Goal: Navigation & Orientation: Find specific page/section

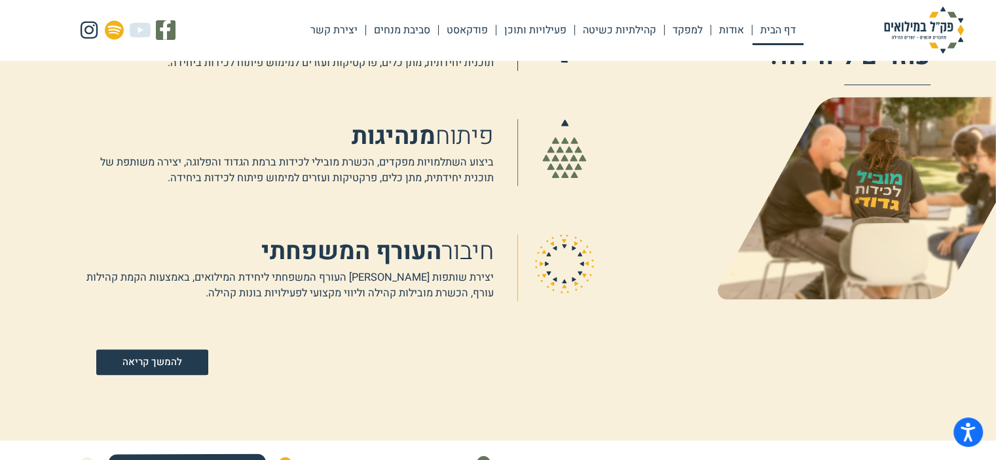
scroll to position [941, 0]
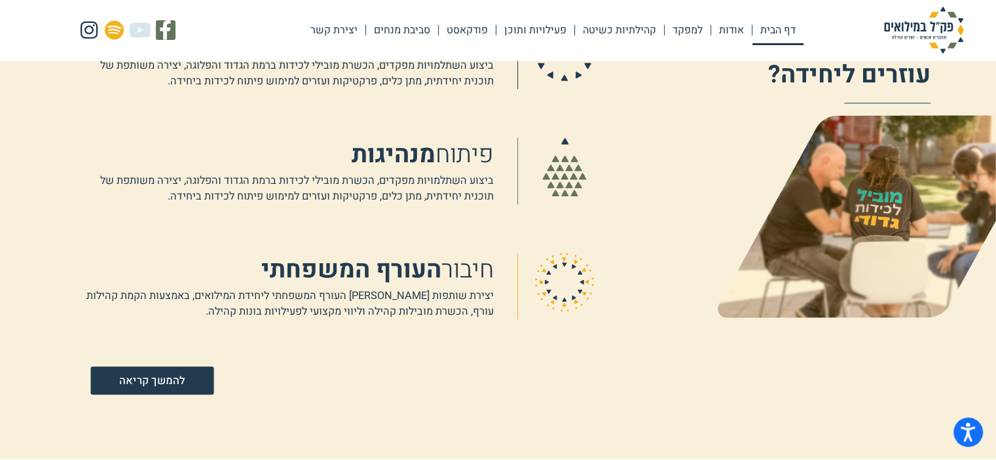
click at [143, 382] on span "להמשך קריאה" at bounding box center [151, 380] width 65 height 11
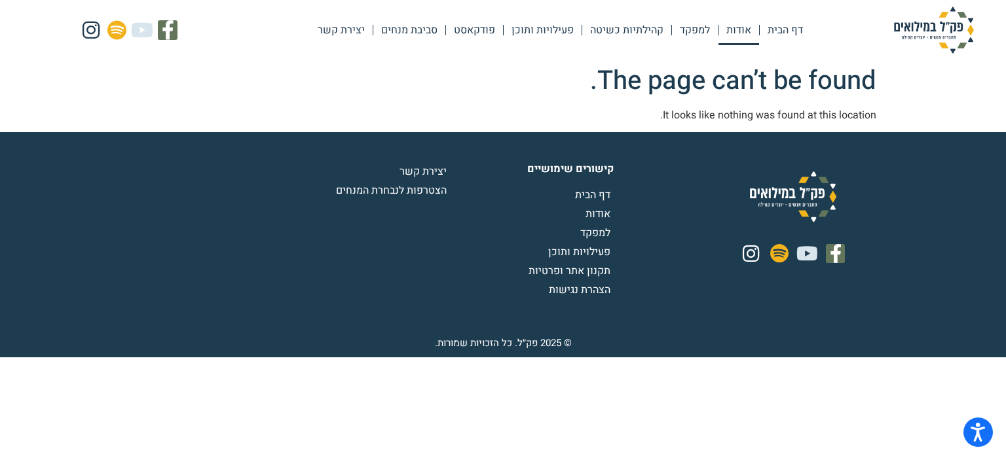
click at [746, 28] on link "אודות" at bounding box center [738, 30] width 41 height 30
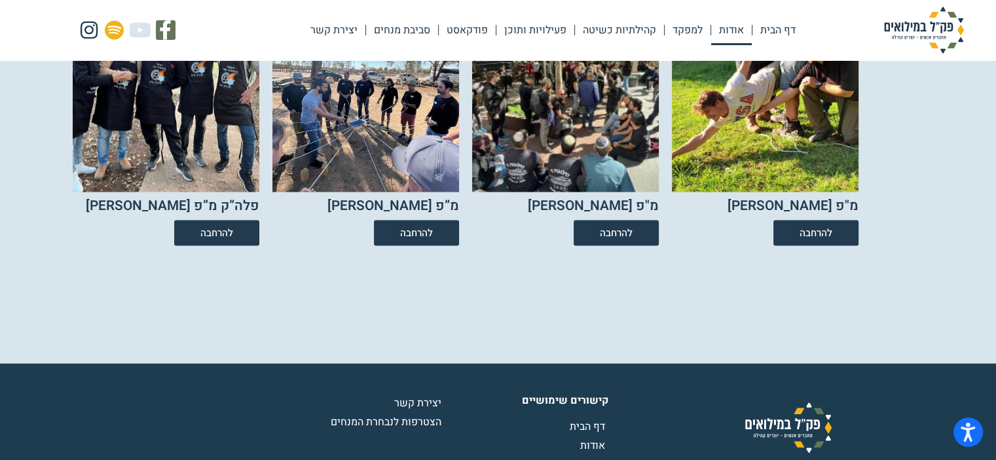
scroll to position [2422, 0]
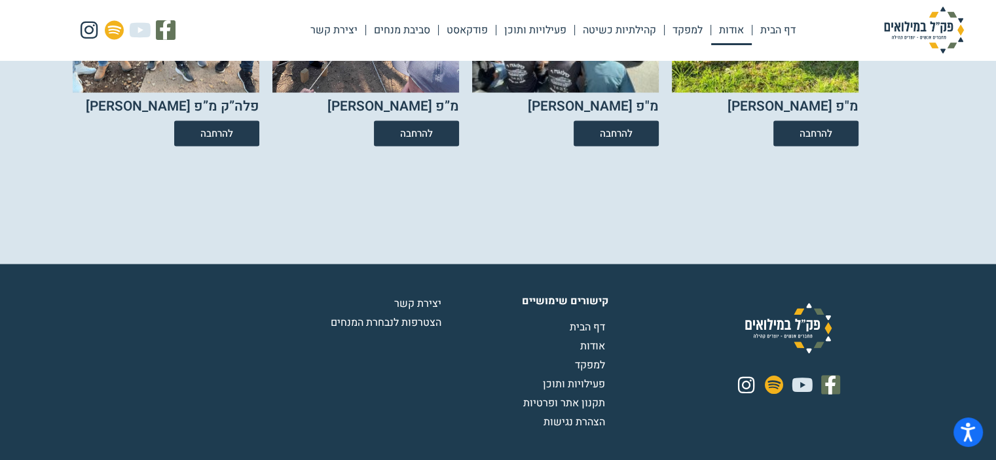
click at [346, 319] on span "הצטרפות לנבחרת המנחים" at bounding box center [388, 322] width 114 height 16
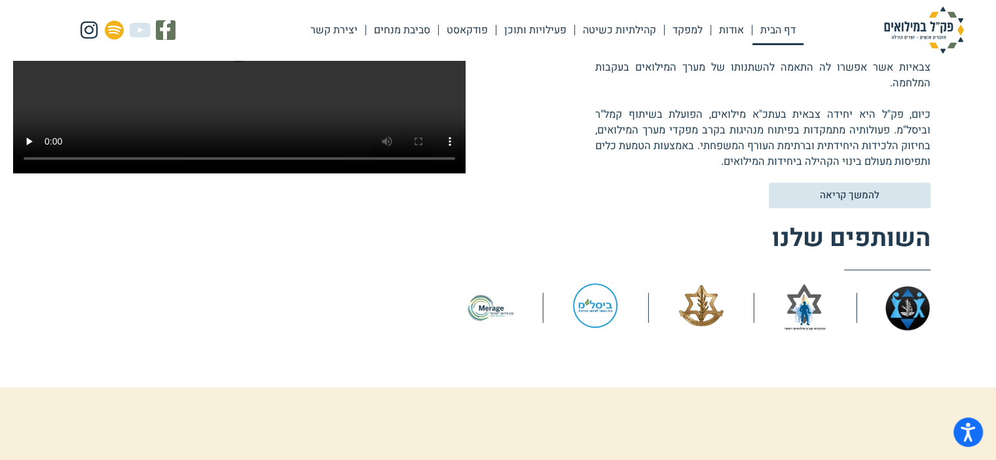
scroll to position [524, 0]
